Goal: Task Accomplishment & Management: Use online tool/utility

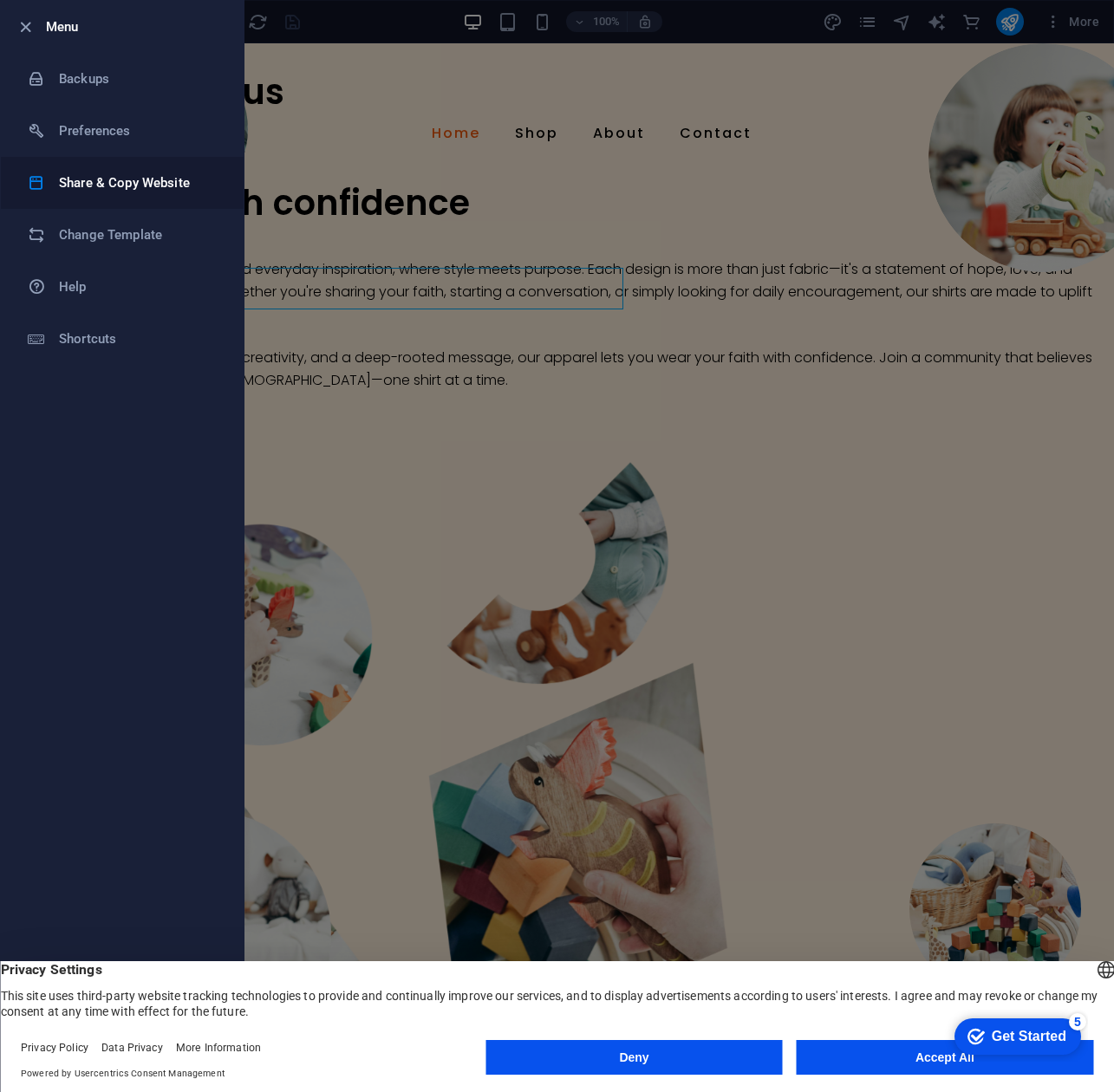
click at [80, 195] on li "Share & Copy Website" at bounding box center [122, 183] width 243 height 52
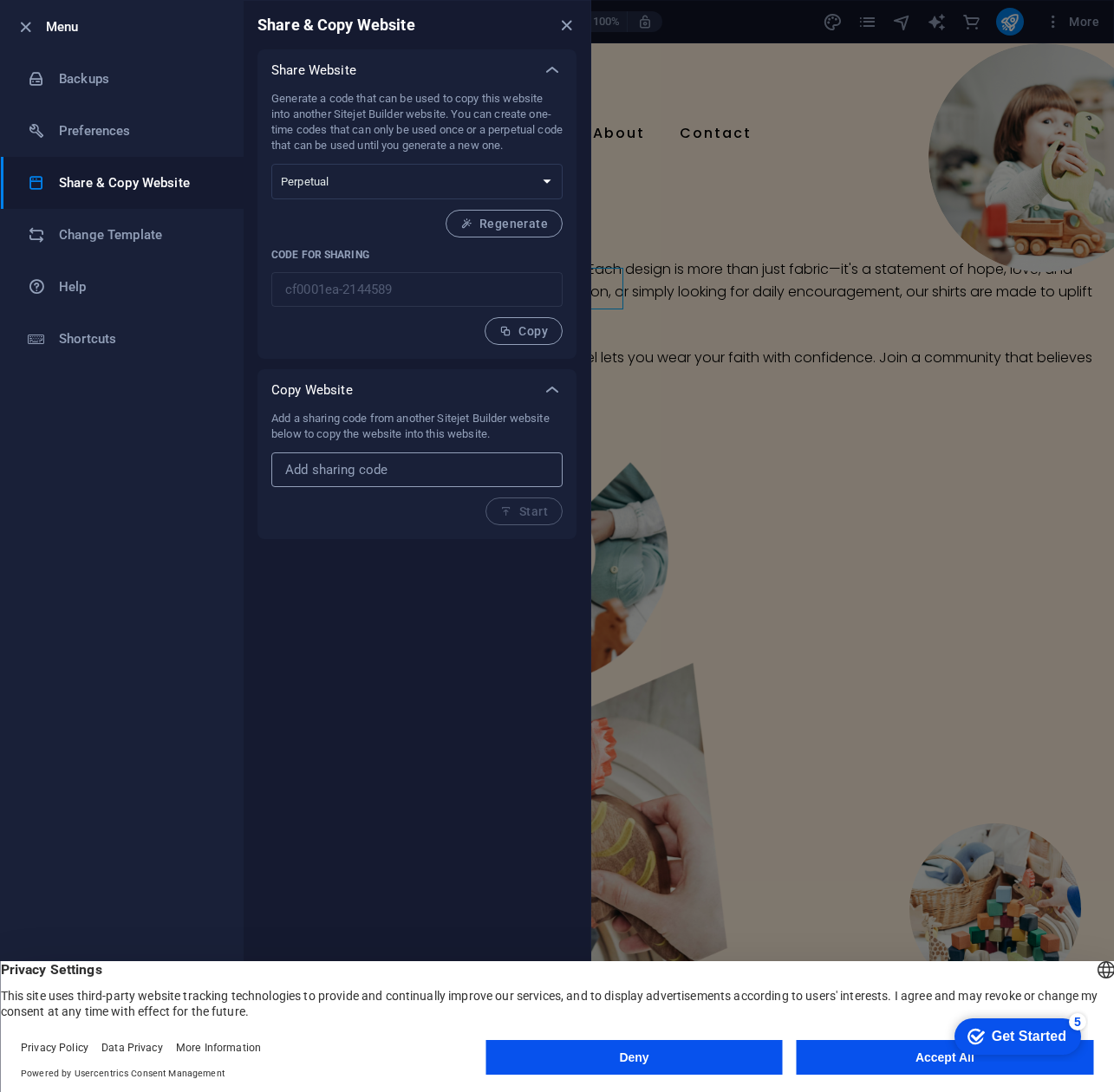
click at [358, 467] on input "text" at bounding box center [417, 469] width 292 height 34
click at [400, 176] on select "One-time Perpetual" at bounding box center [417, 181] width 292 height 35
click at [162, 126] on h6 "Preferences" at bounding box center [139, 131] width 160 height 21
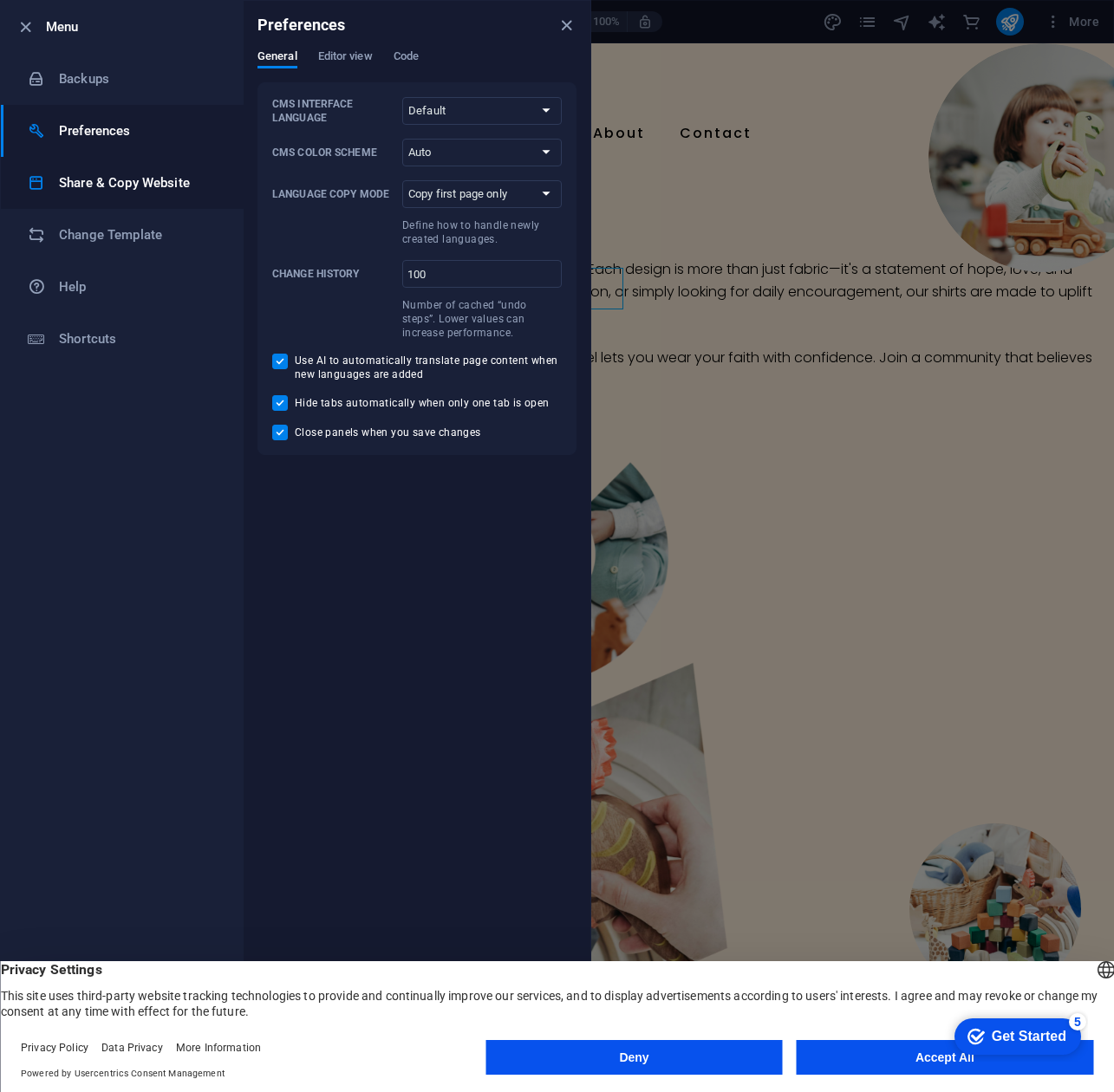
click at [130, 192] on h6 "Share & Copy Website" at bounding box center [139, 183] width 160 height 21
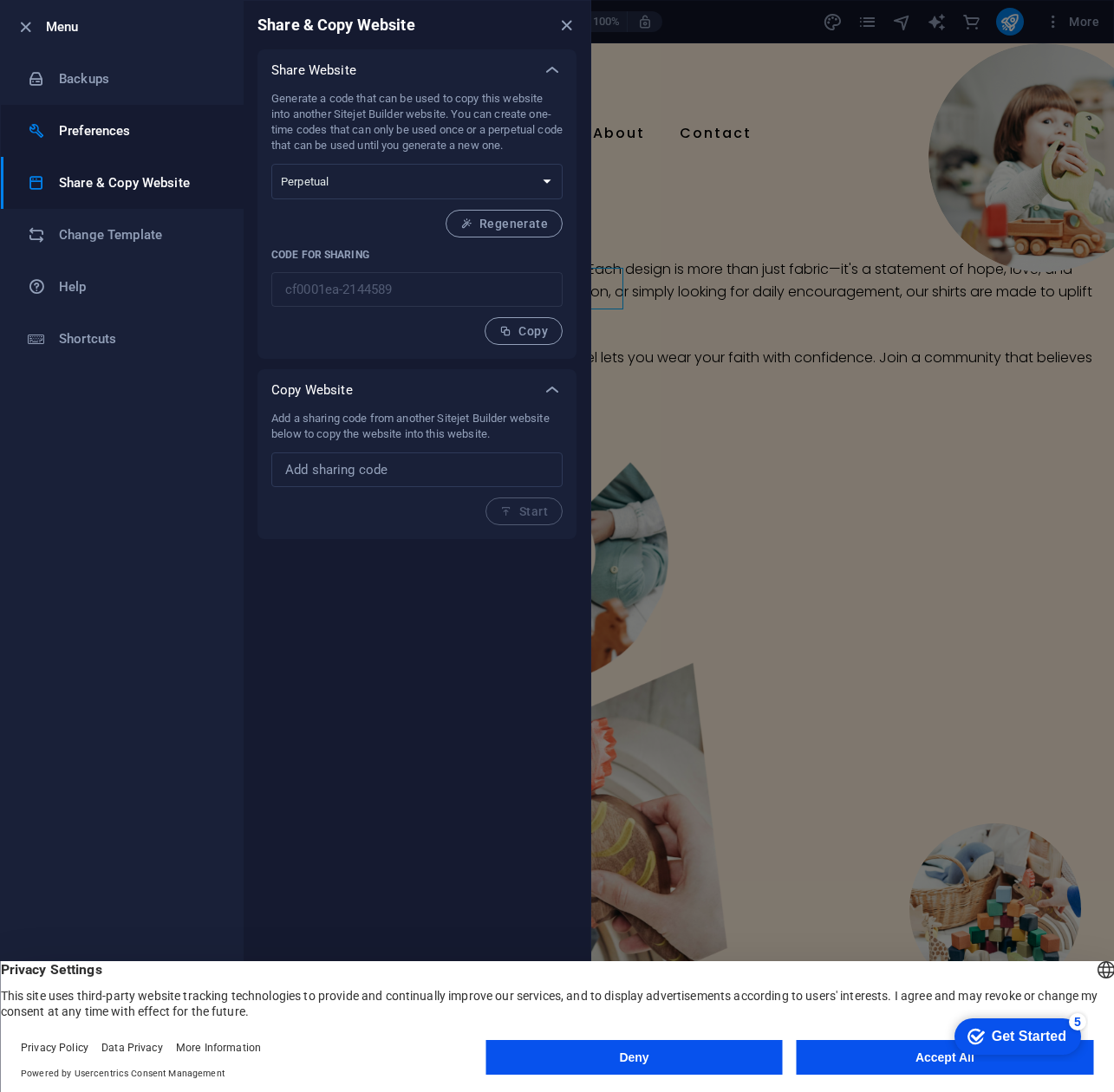
click at [147, 147] on li "Preferences" at bounding box center [122, 131] width 243 height 52
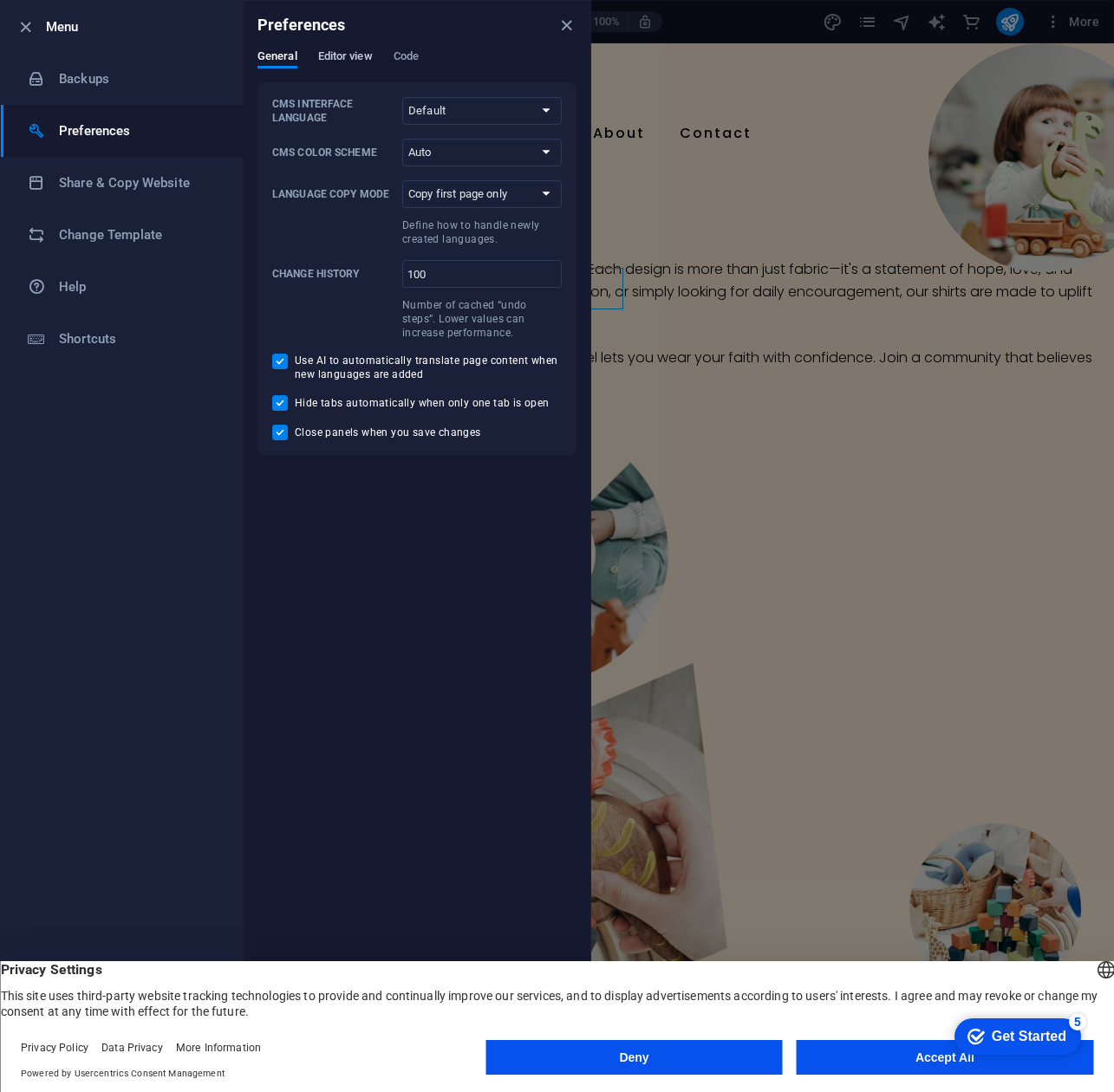
click at [342, 65] on span "Editor view" at bounding box center [345, 57] width 55 height 24
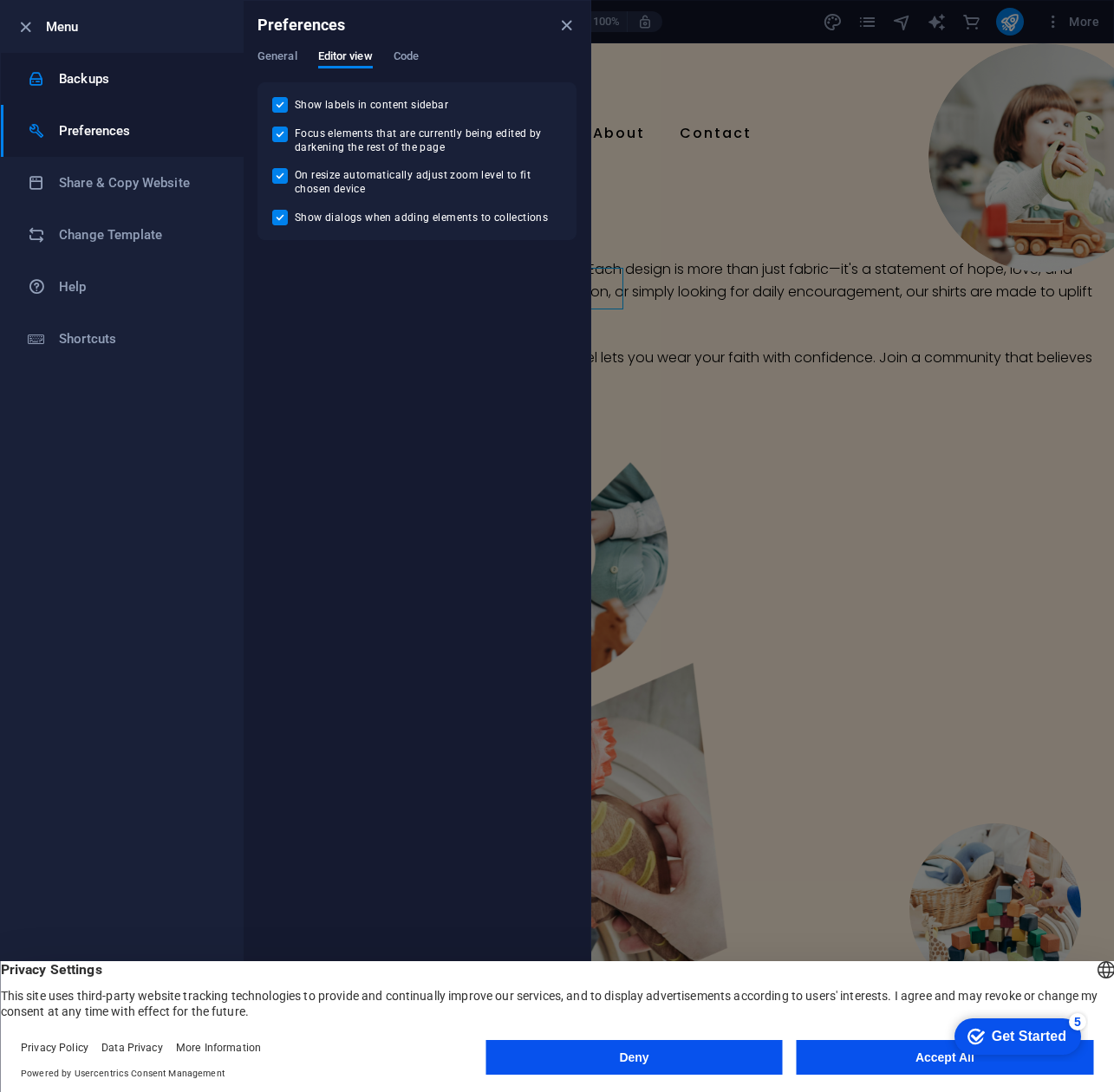
click at [49, 78] on div at bounding box center [42, 79] width 31 height 18
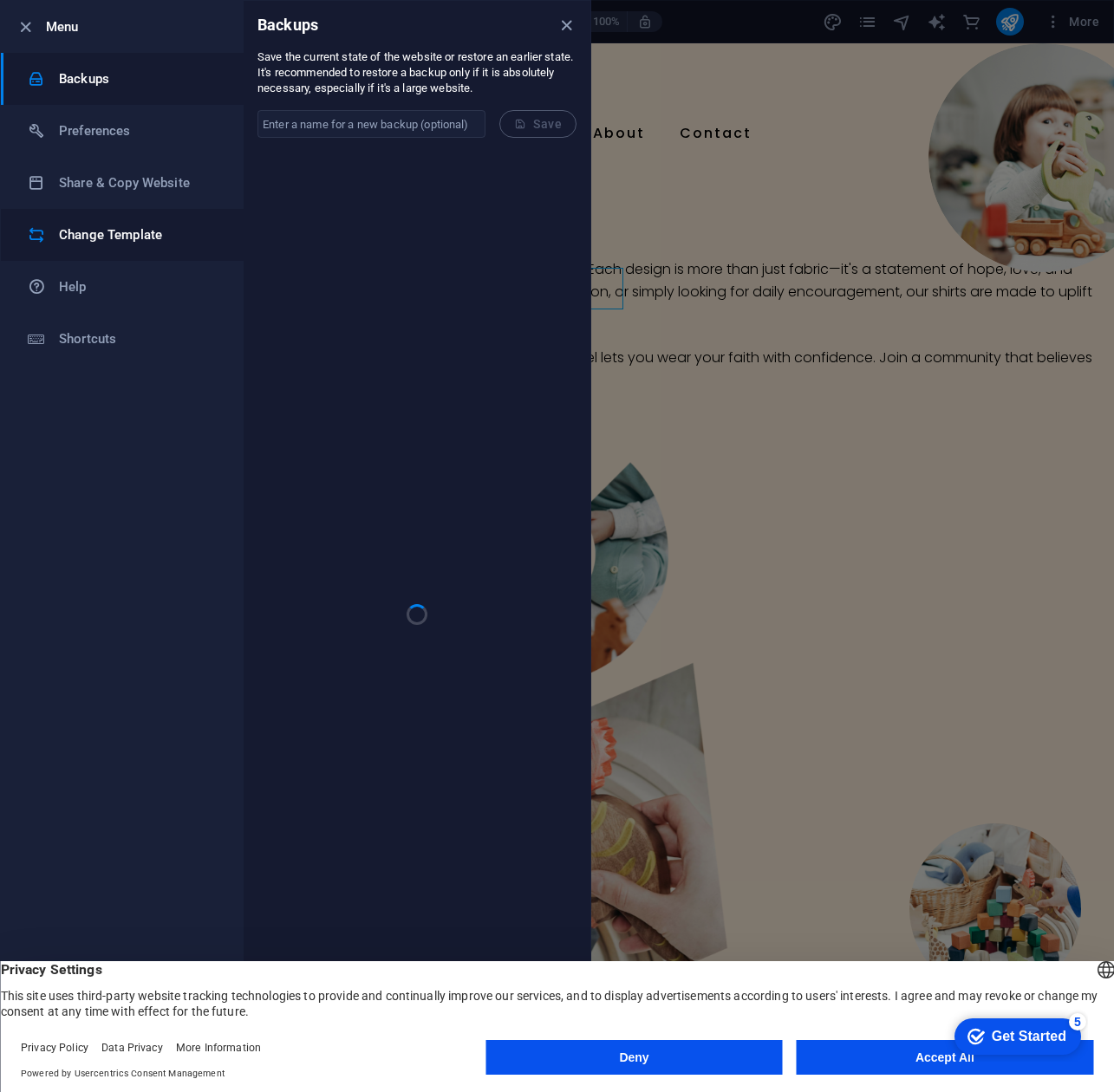
click at [165, 251] on li "Change Template" at bounding box center [122, 234] width 243 height 52
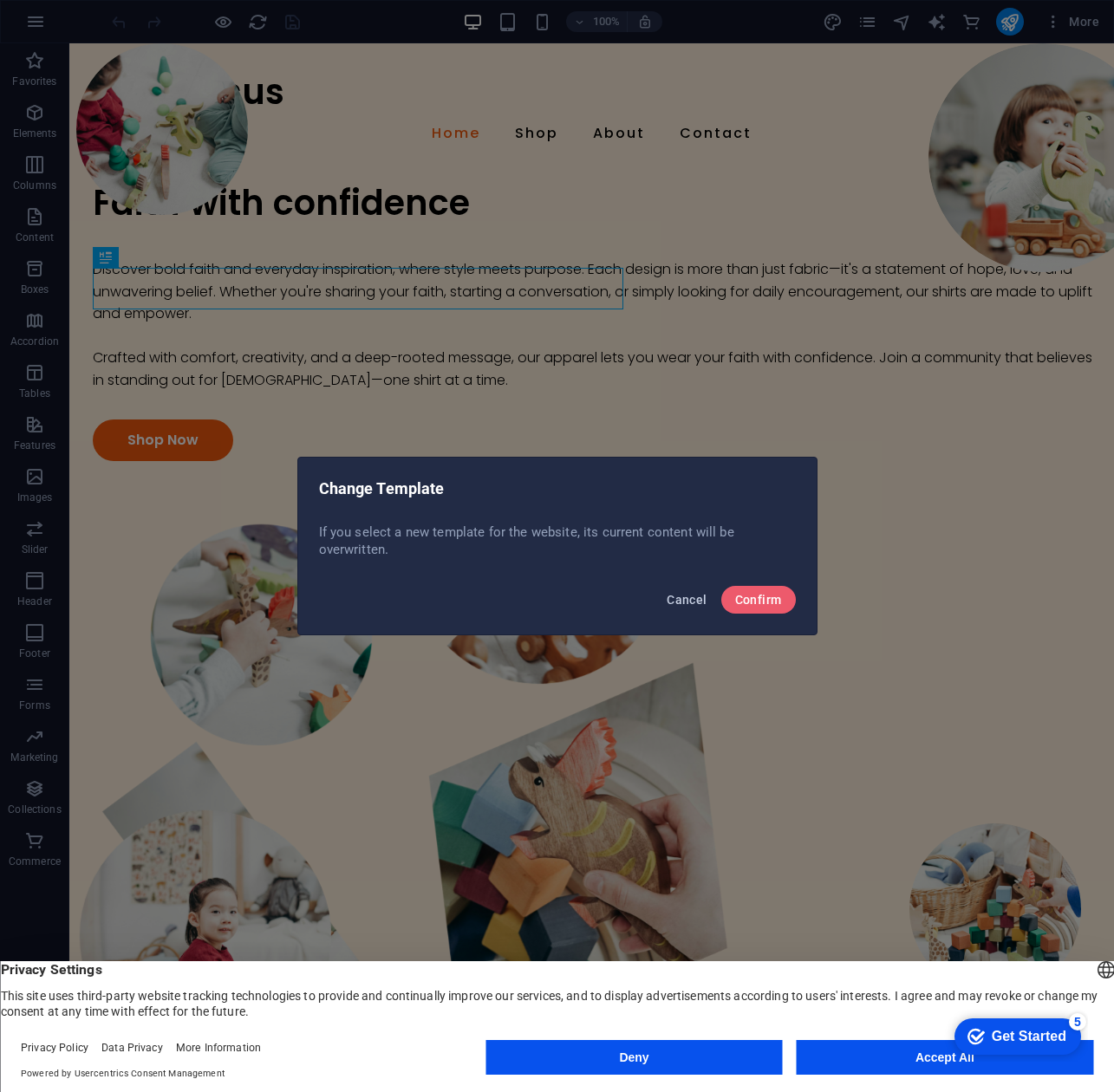
click at [686, 595] on span "Cancel" at bounding box center [686, 600] width 40 height 14
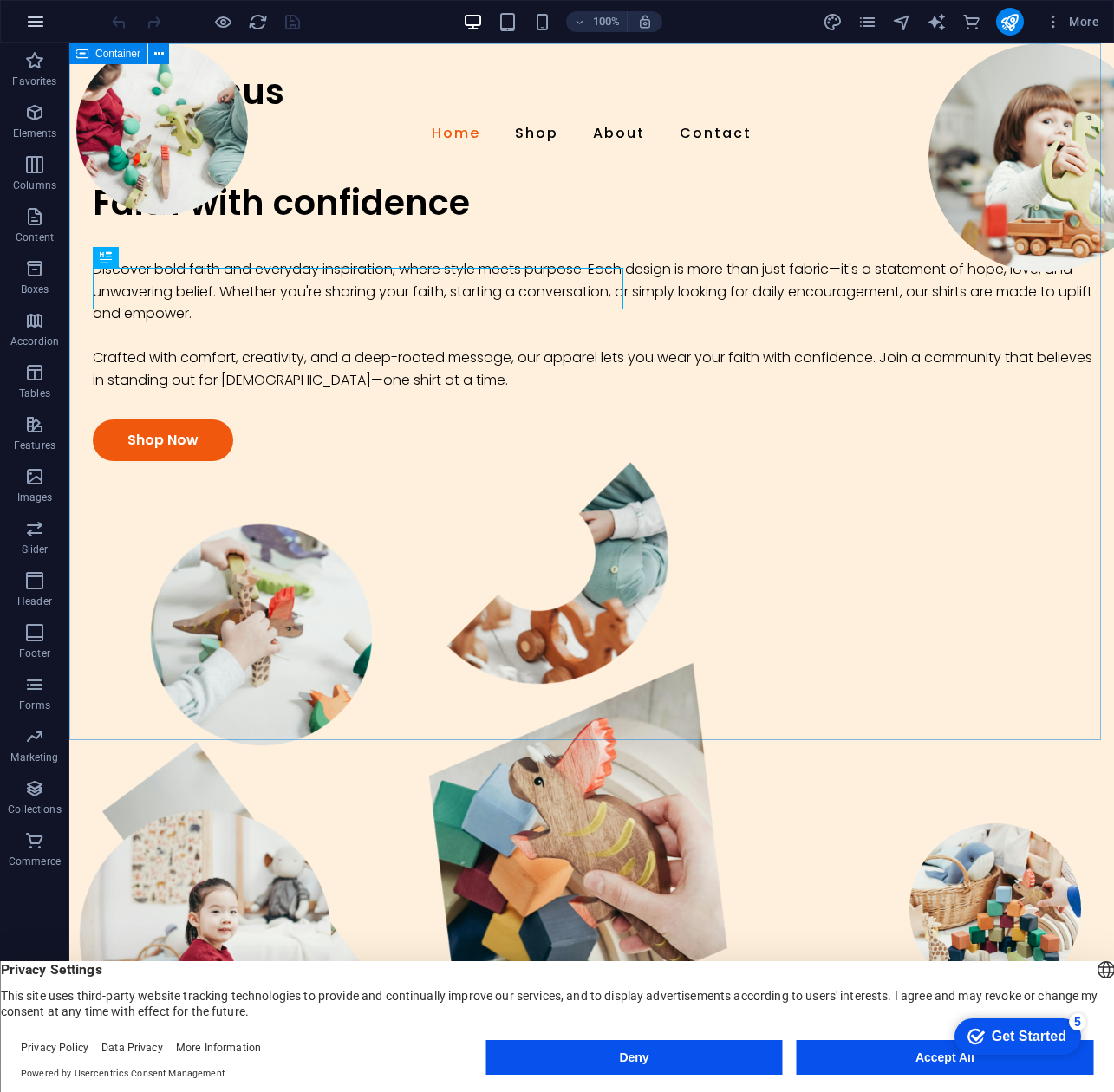
click at [22, 25] on button "button" at bounding box center [35, 21] width 42 height 42
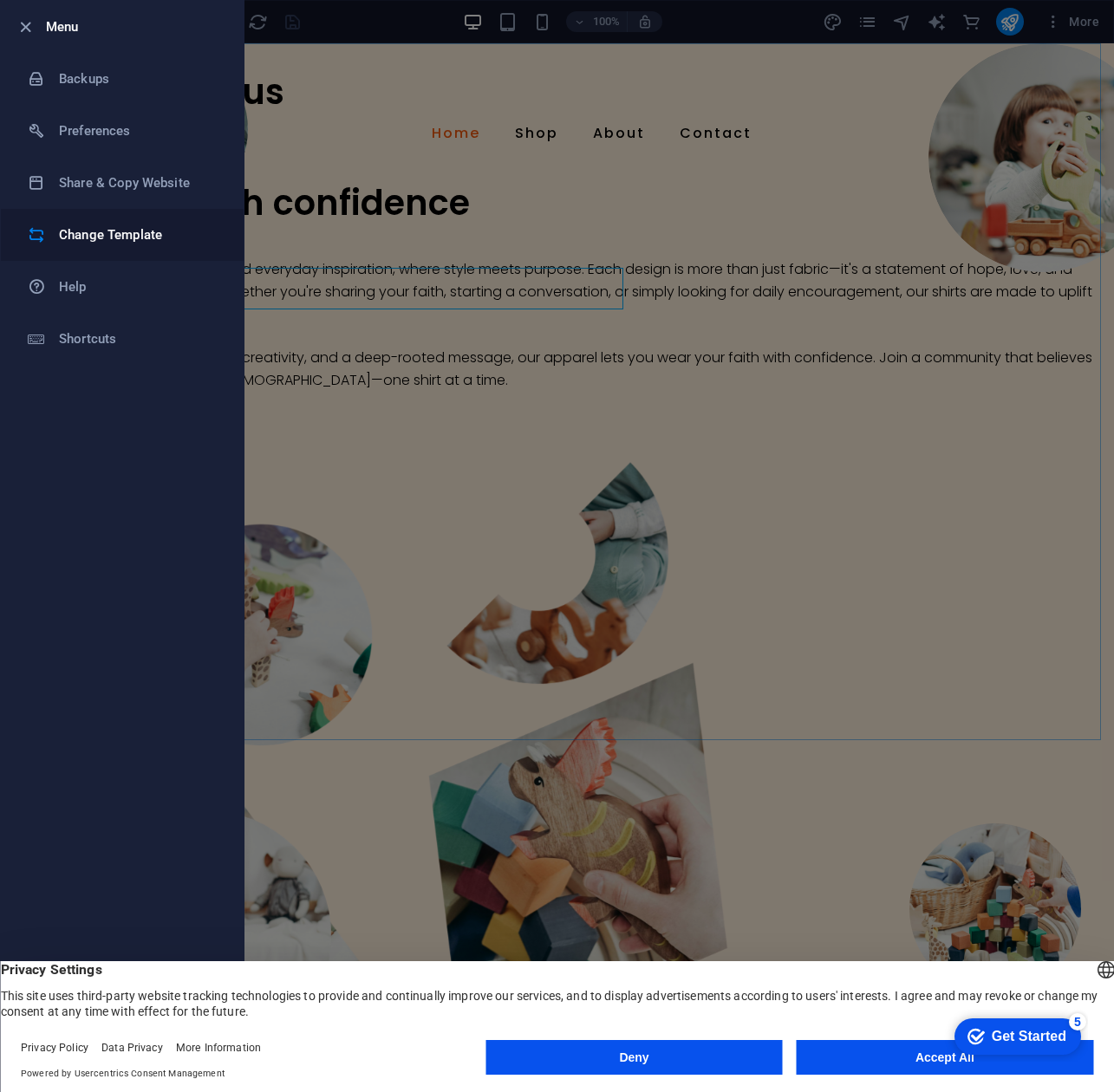
click at [105, 246] on li "Change Template" at bounding box center [122, 234] width 243 height 52
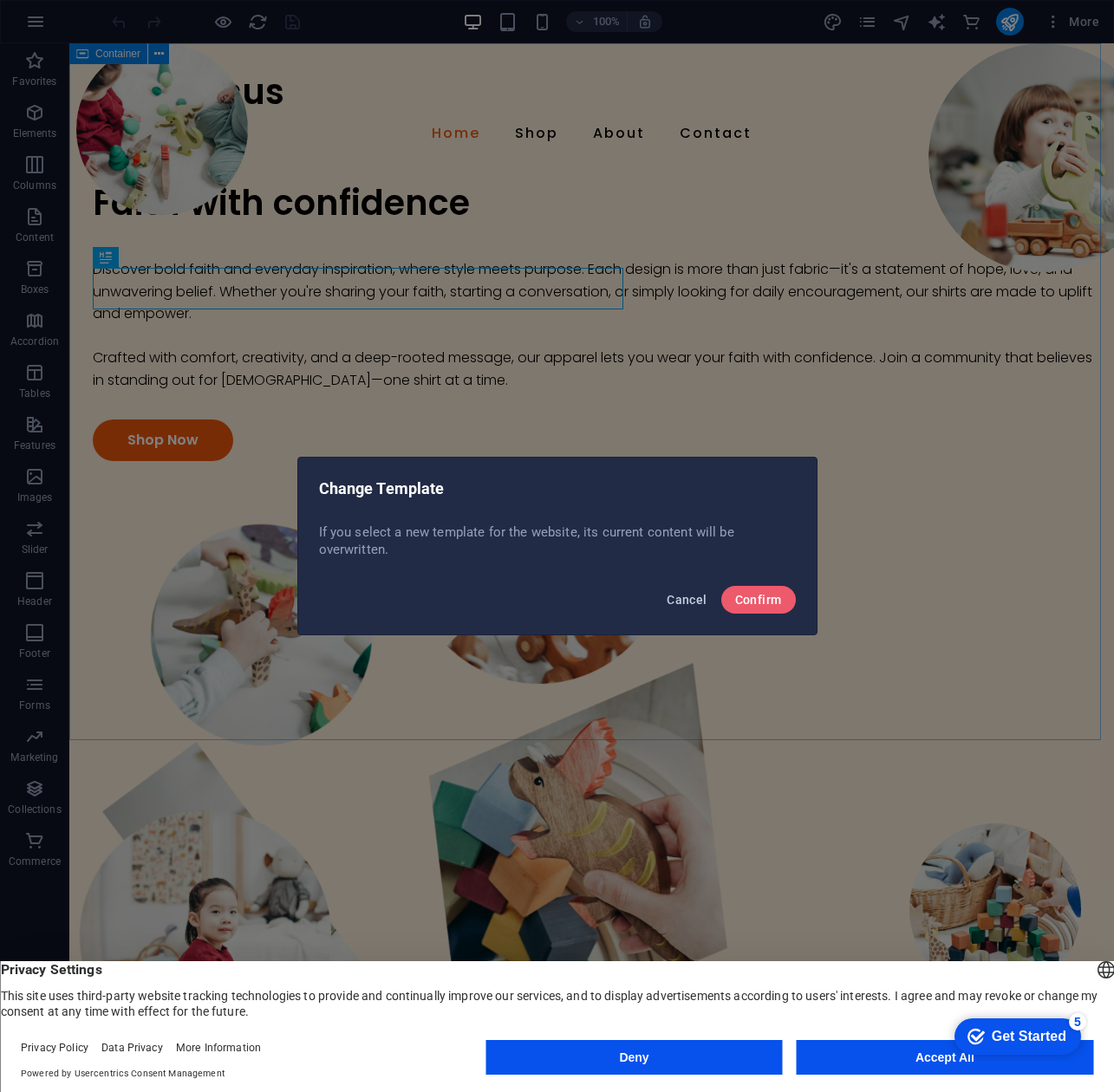
click at [681, 597] on span "Cancel" at bounding box center [686, 600] width 40 height 14
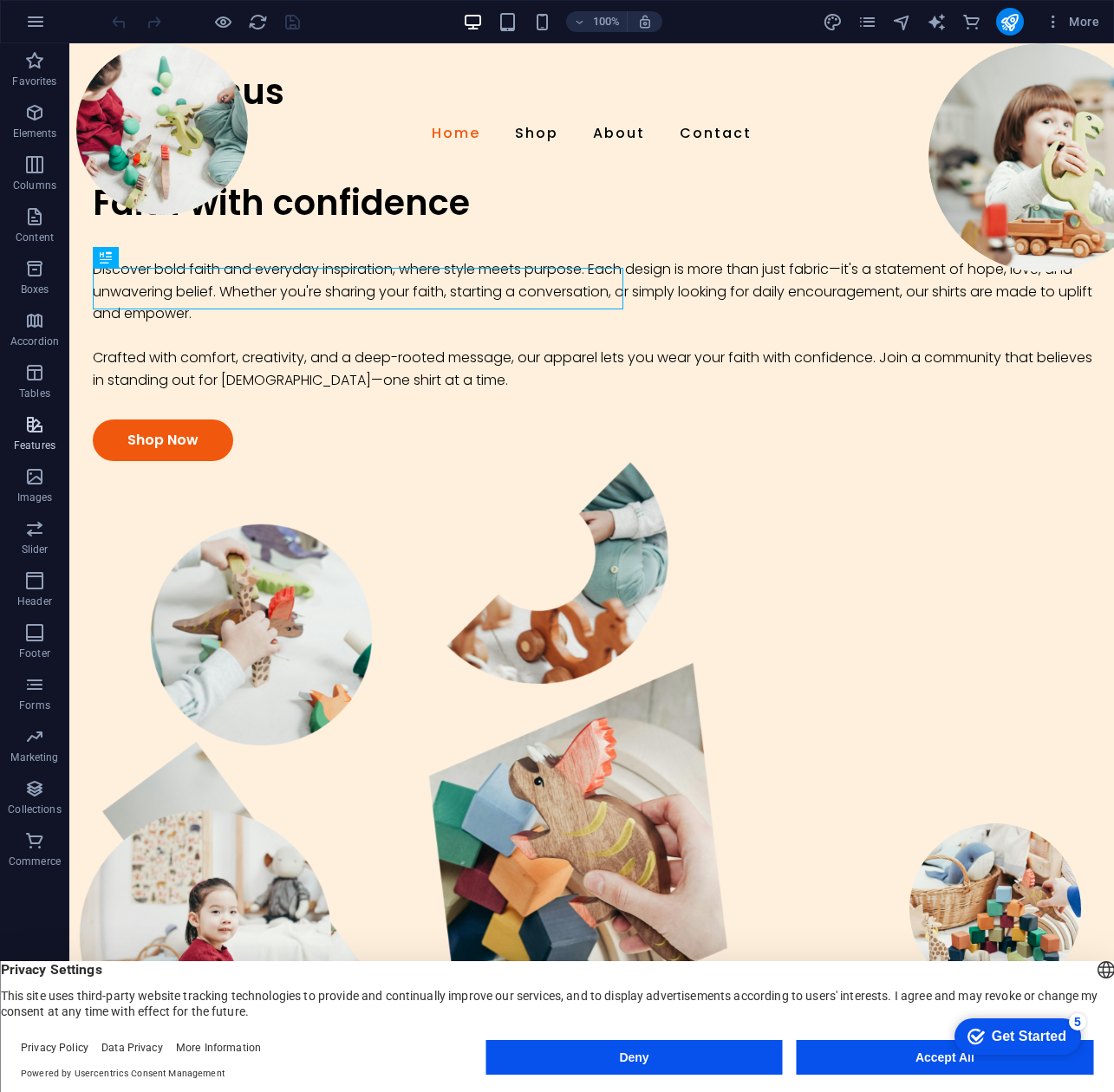
click at [49, 436] on span "Features" at bounding box center [34, 435] width 69 height 42
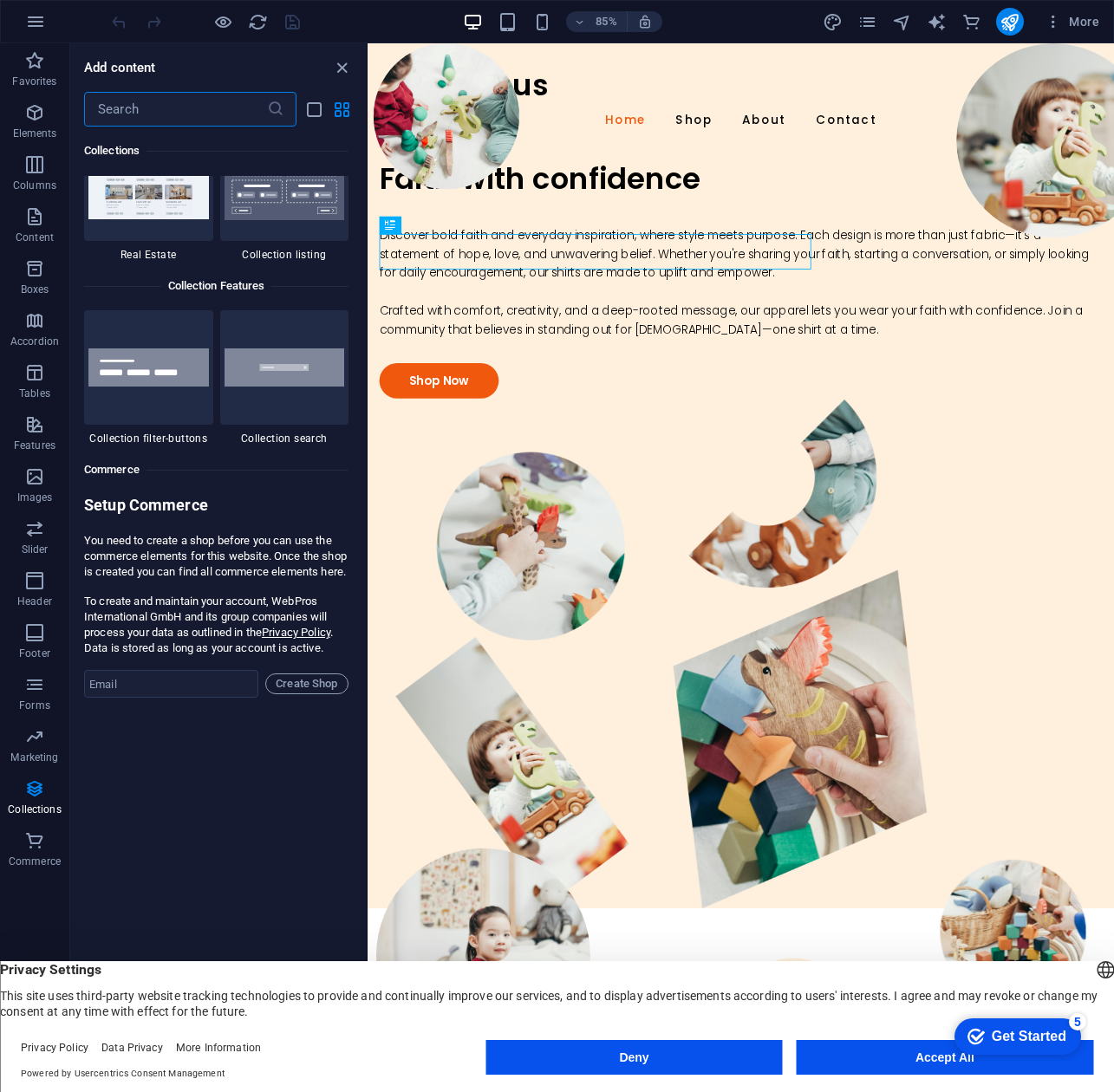
scroll to position [16463, 0]
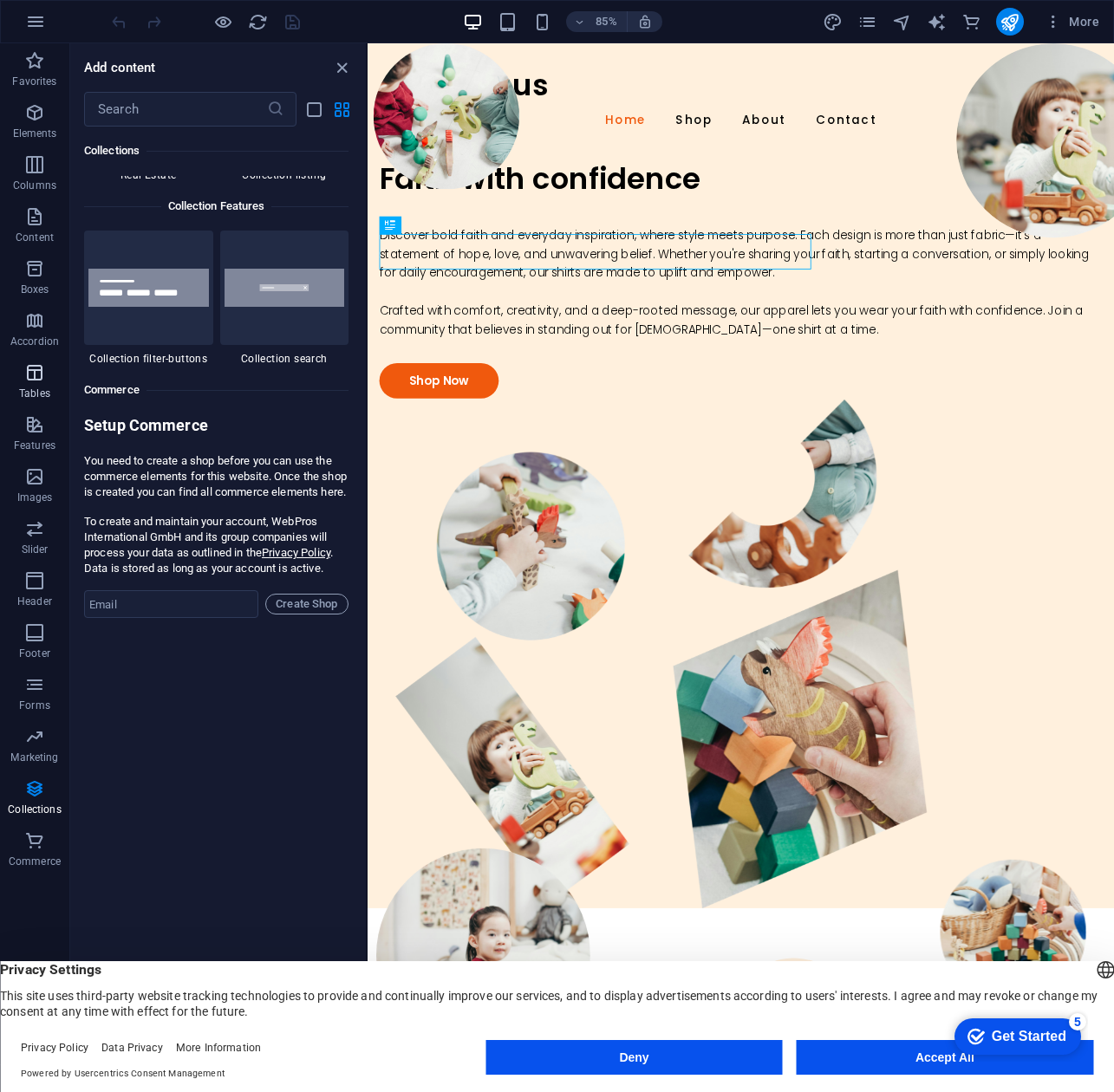
click at [34, 387] on p "Tables" at bounding box center [34, 394] width 31 height 14
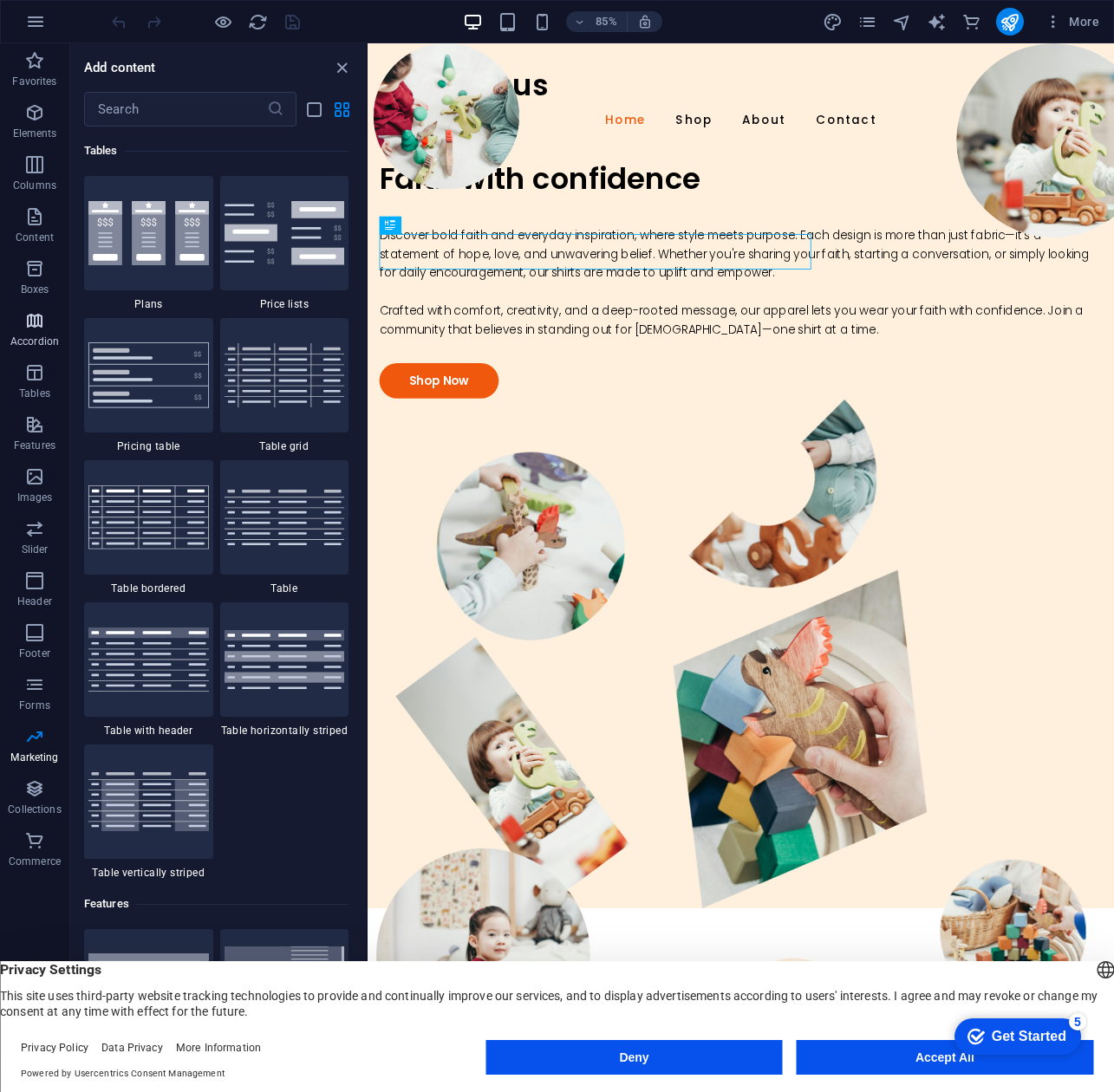
click at [20, 331] on span "Accordion" at bounding box center [34, 330] width 69 height 42
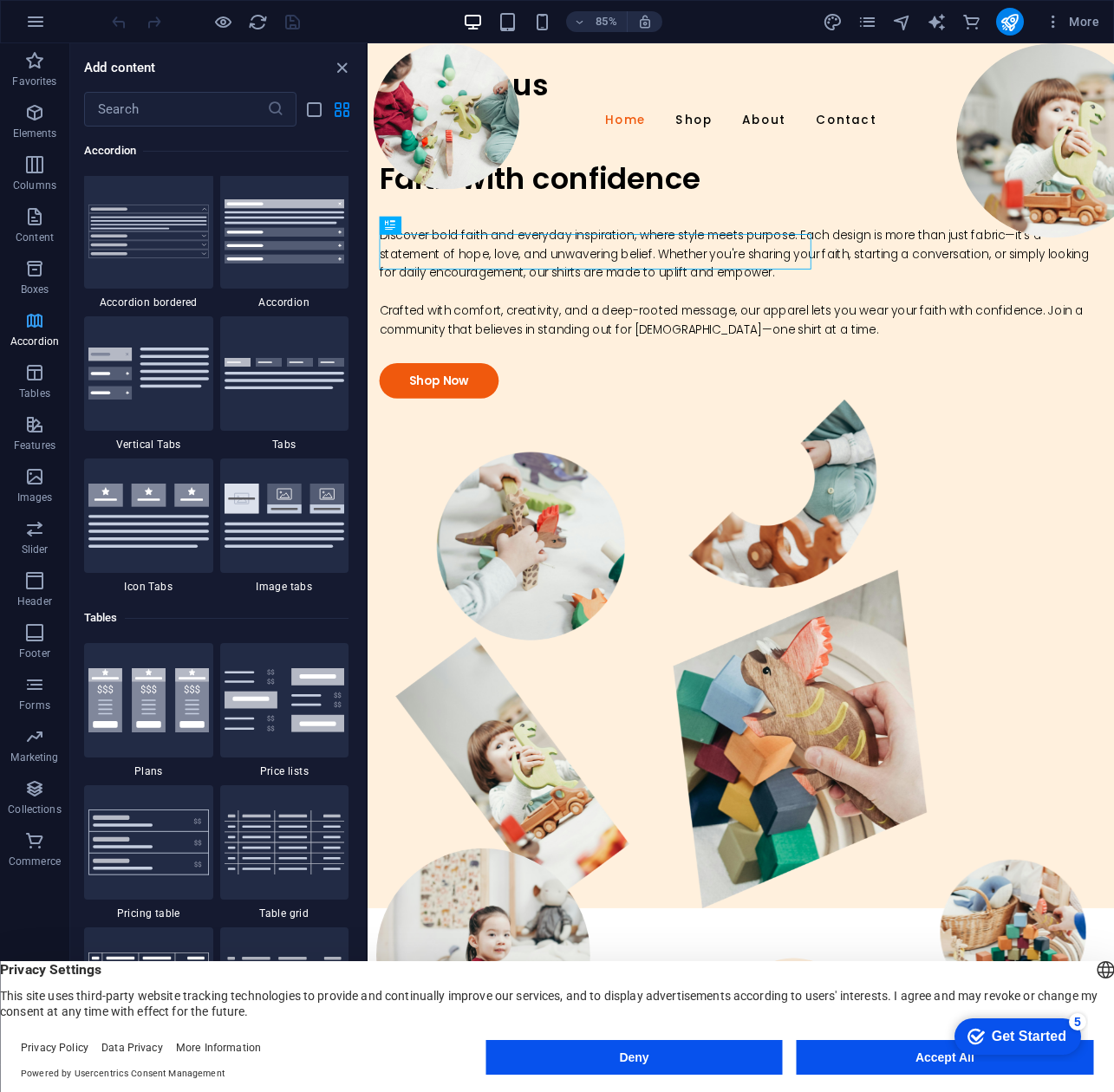
scroll to position [5534, 0]
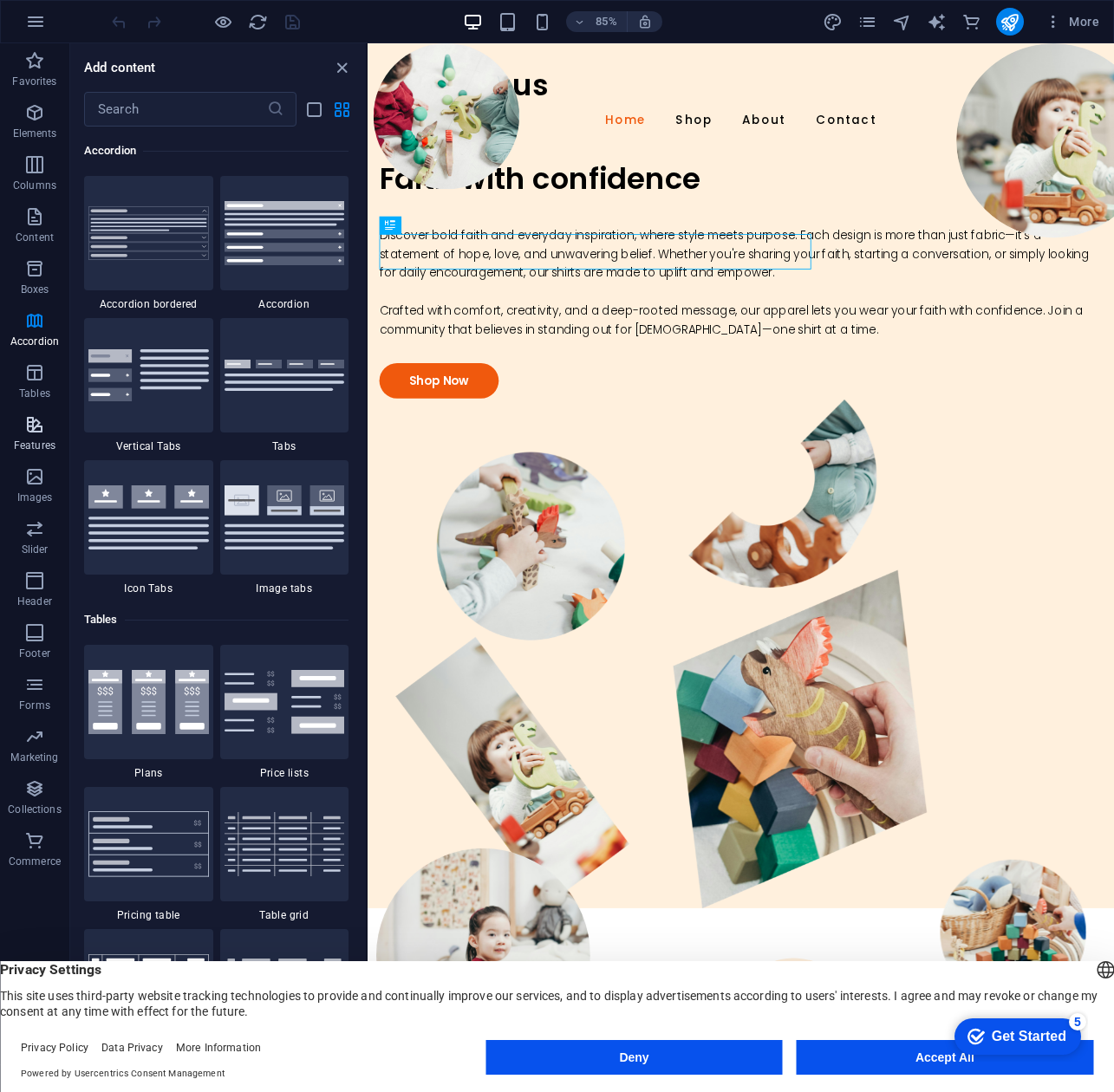
click at [21, 429] on span "Features" at bounding box center [34, 435] width 69 height 42
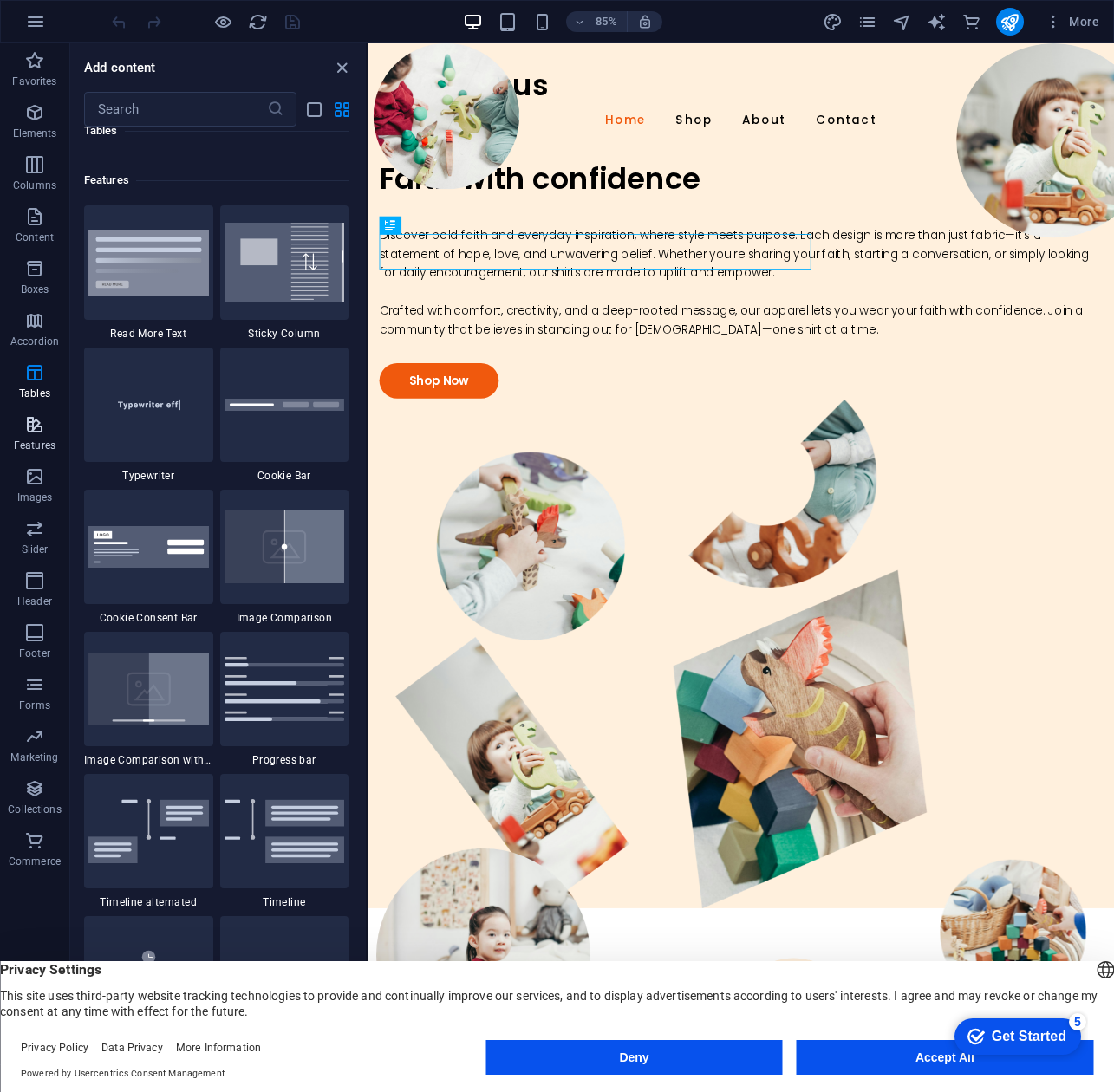
scroll to position [6756, 0]
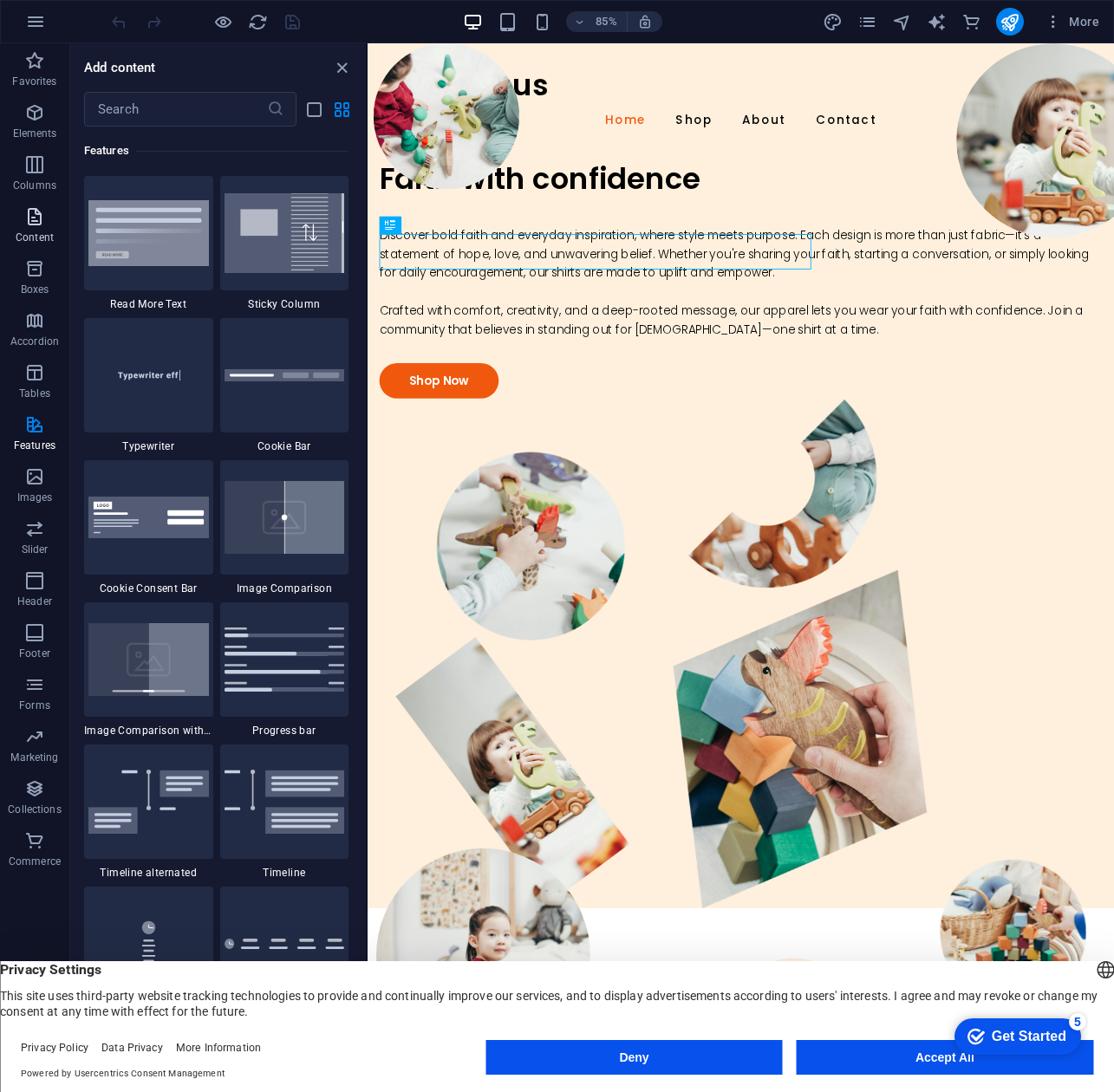
click at [48, 238] on p "Content" at bounding box center [34, 238] width 38 height 14
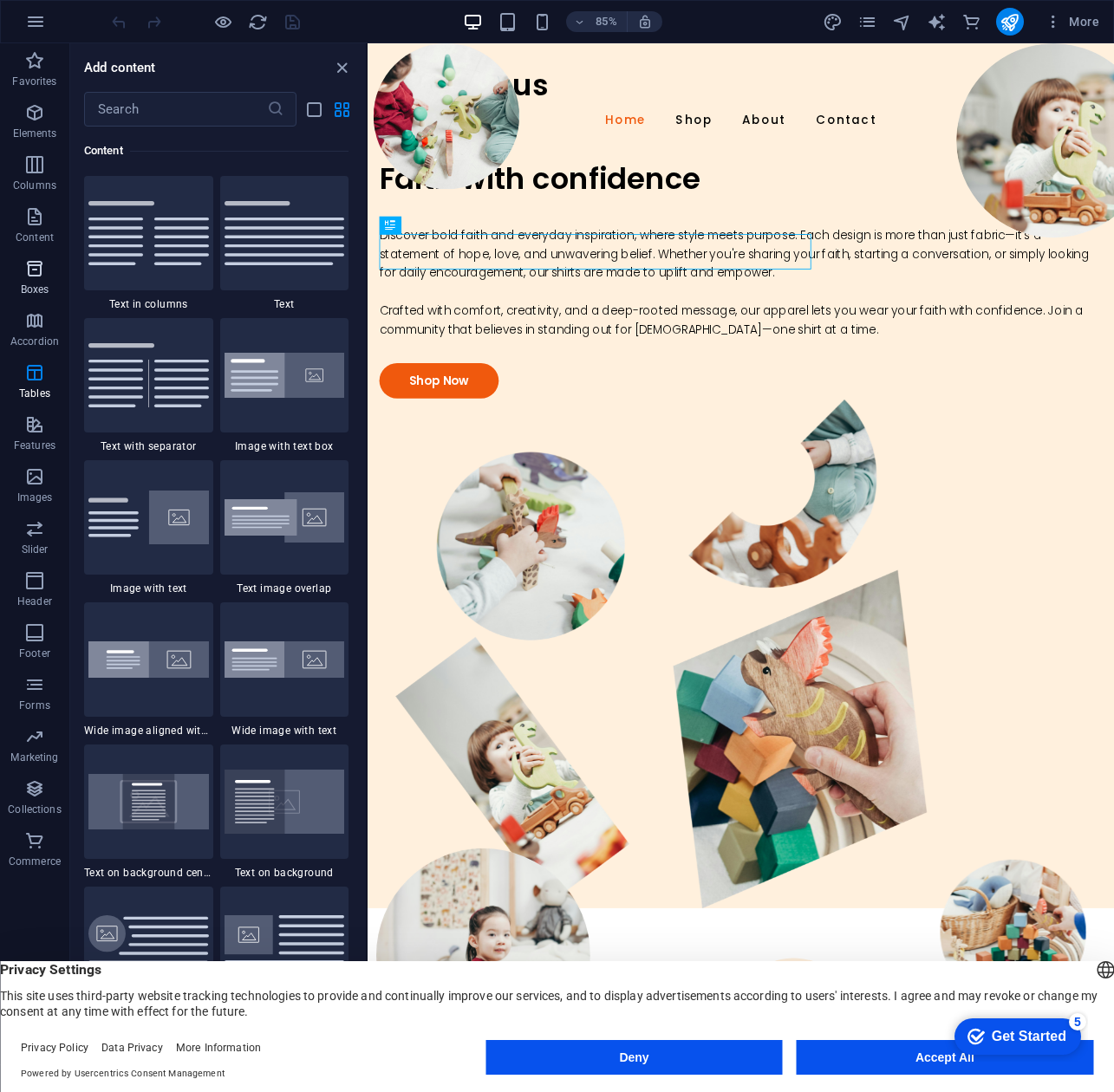
click at [48, 281] on span "Boxes" at bounding box center [34, 278] width 69 height 42
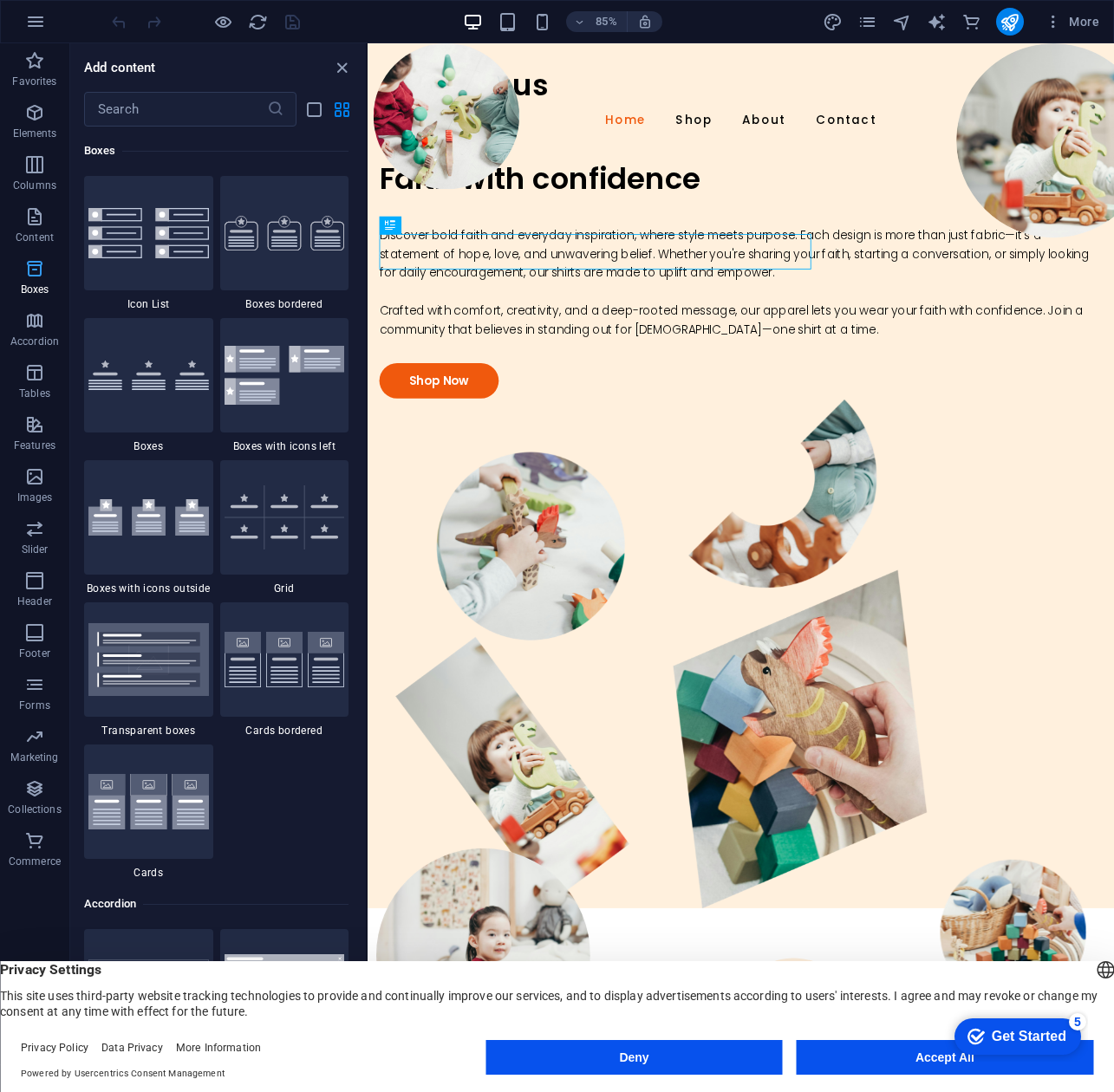
scroll to position [4781, 0]
